Goal: Transaction & Acquisition: Purchase product/service

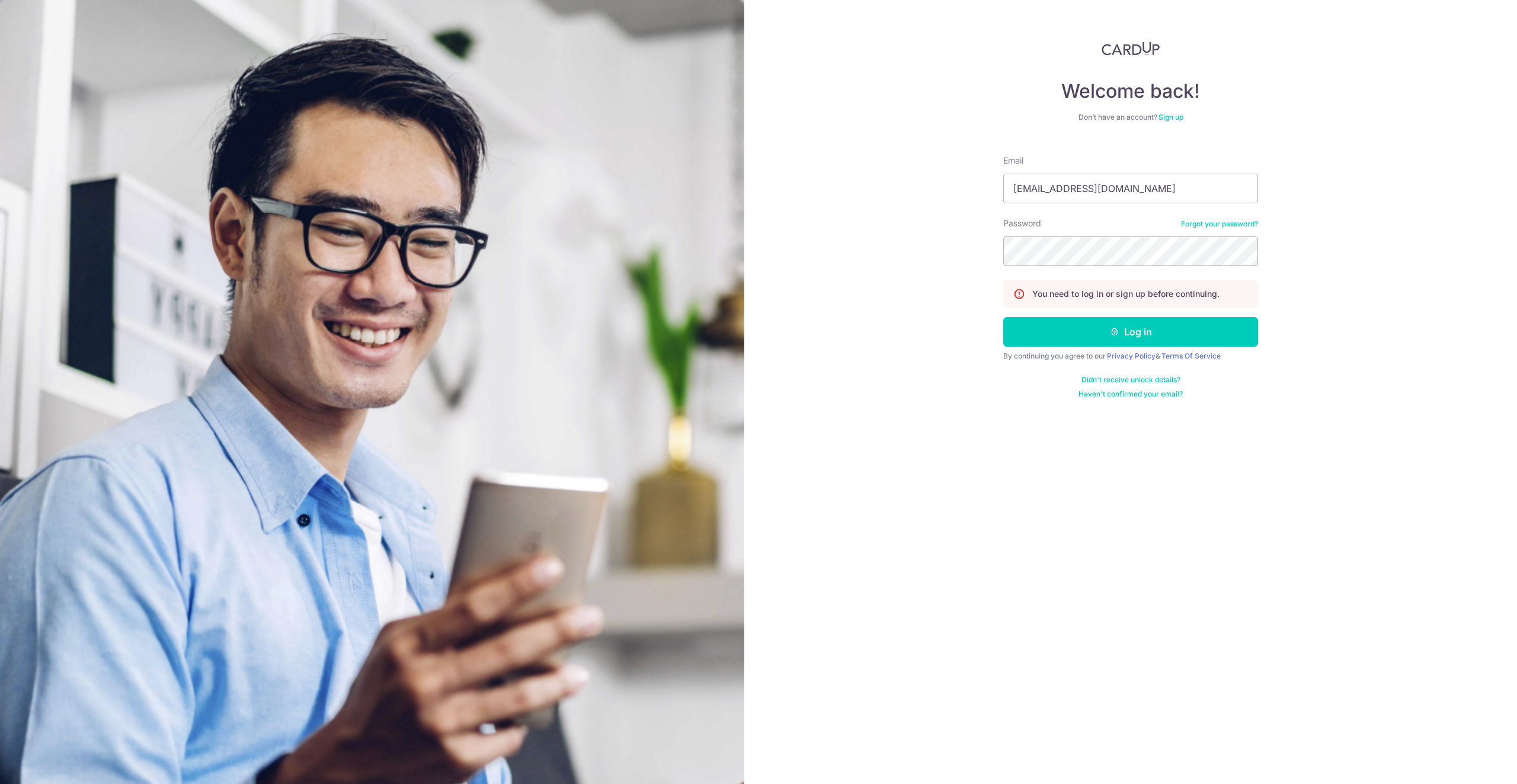
click at [1107, 333] on button "Log in" at bounding box center [1131, 331] width 255 height 30
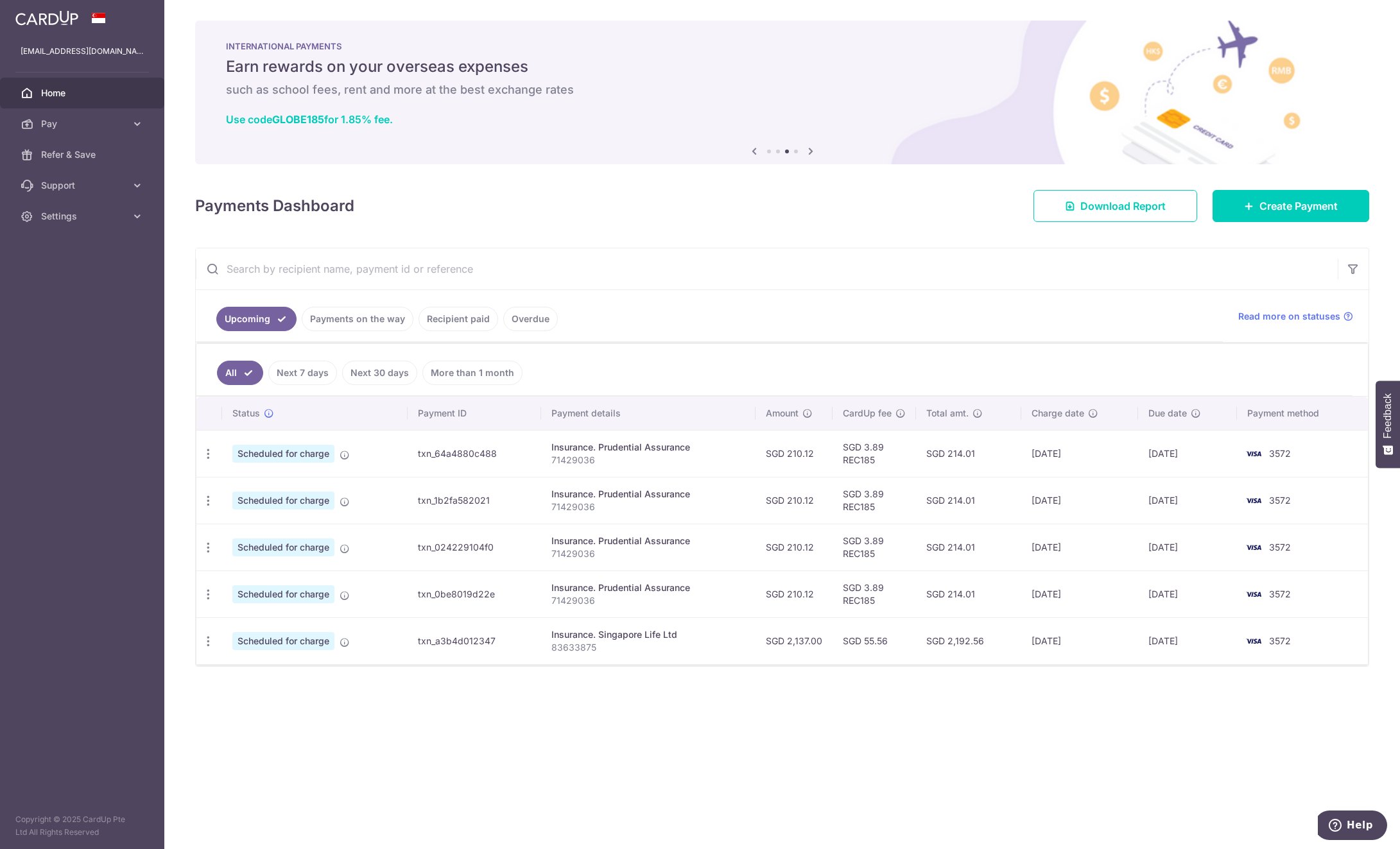
click at [463, 315] on link "Recipient paid" at bounding box center [458, 318] width 80 height 24
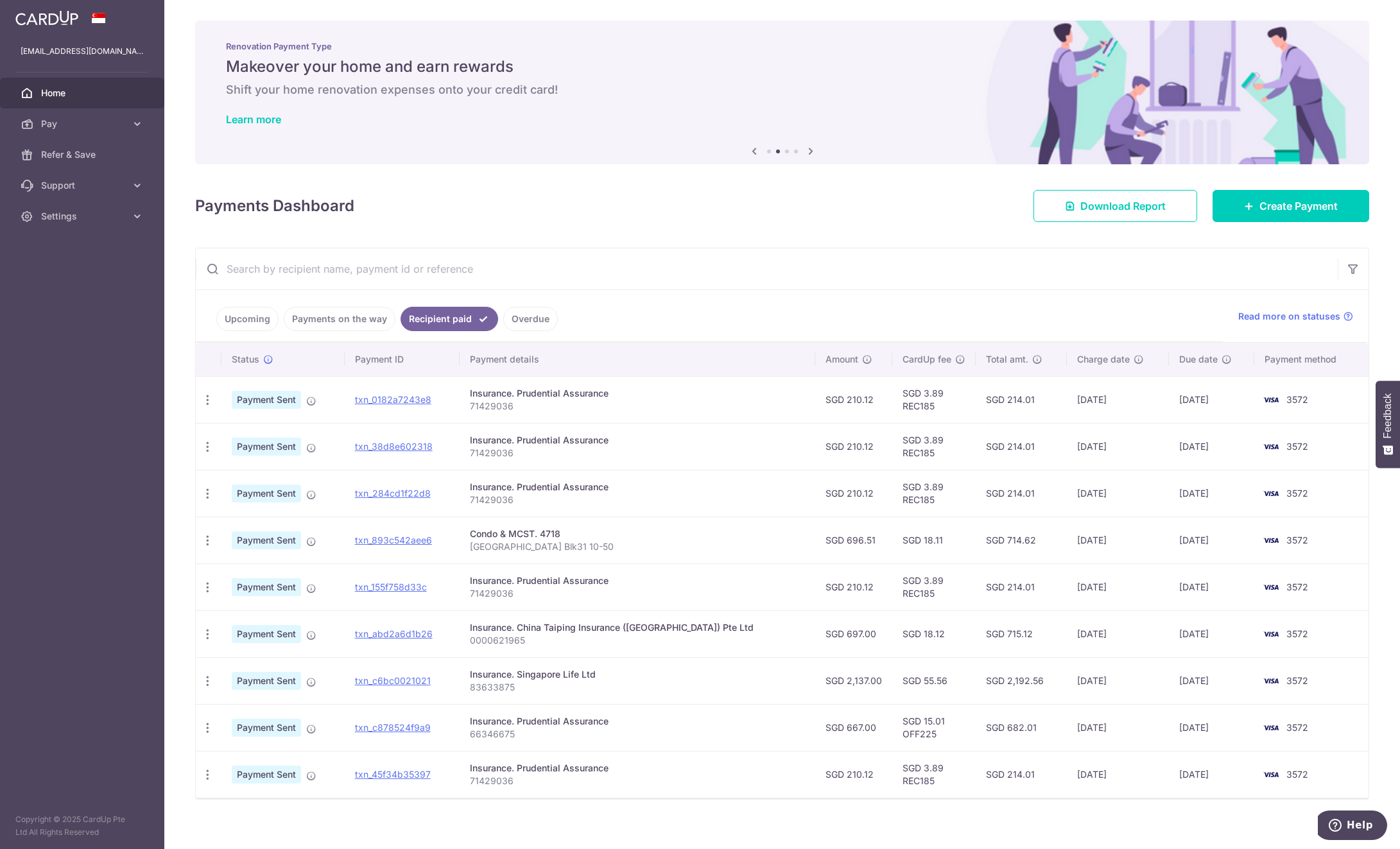
drag, startPoint x: 475, startPoint y: 539, endPoint x: 465, endPoint y: 539, distance: 10.0
click at [475, 539] on td "Condo & MCST. 4718 High Park Residences Blk31 10-50" at bounding box center [636, 540] width 355 height 47
click at [402, 542] on link "txn_893c542aee6" at bounding box center [393, 539] width 77 height 11
drag, startPoint x: 527, startPoint y: 544, endPoint x: 384, endPoint y: 536, distance: 143.2
click at [527, 544] on p "[GEOGRAPHIC_DATA] Blk31 10-50" at bounding box center [637, 546] width 335 height 13
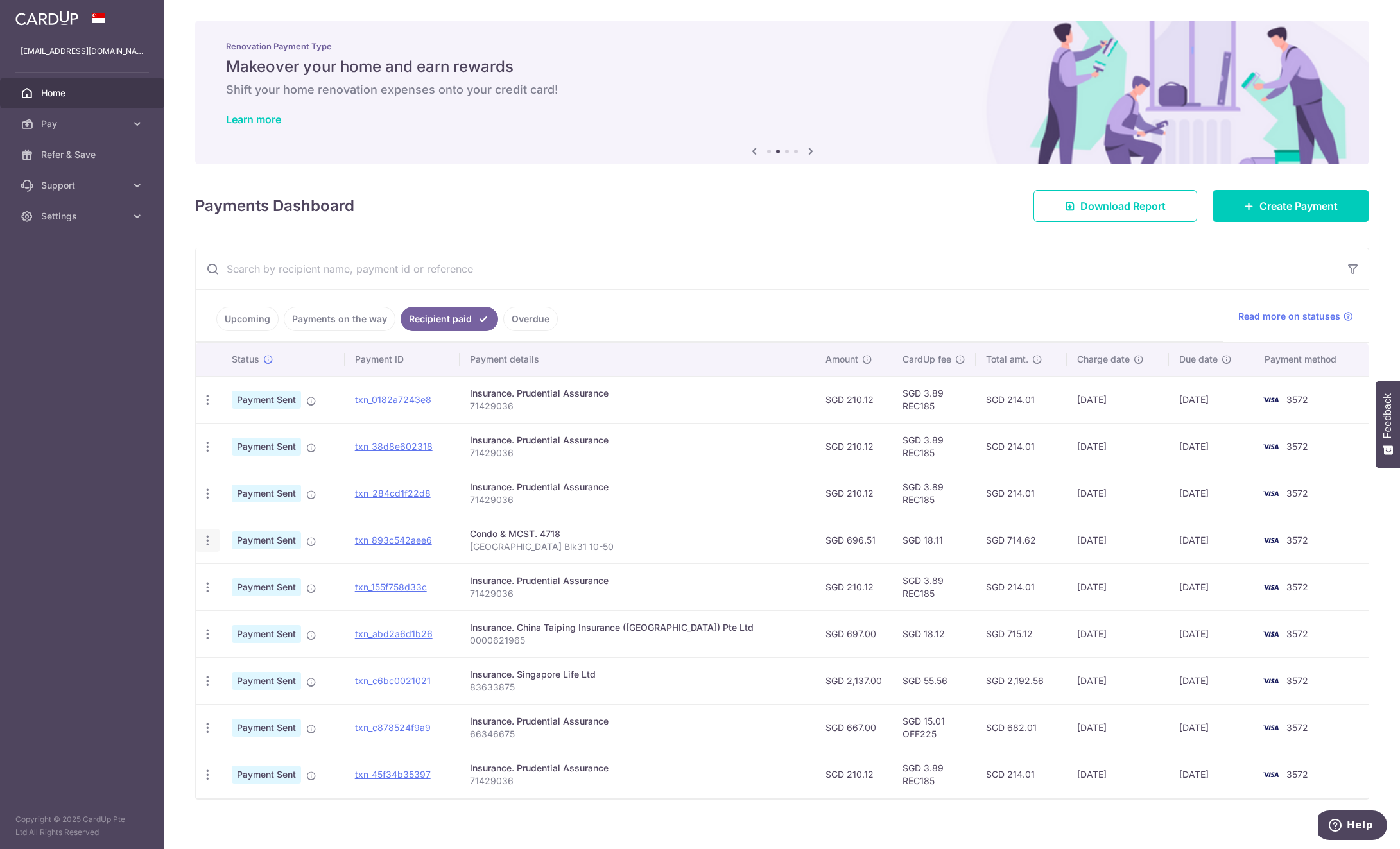
click at [207, 543] on icon "button" at bounding box center [207, 541] width 14 height 14
click at [314, 539] on icon at bounding box center [311, 541] width 11 height 11
click at [423, 541] on link "txn_893c542aee6" at bounding box center [393, 539] width 77 height 11
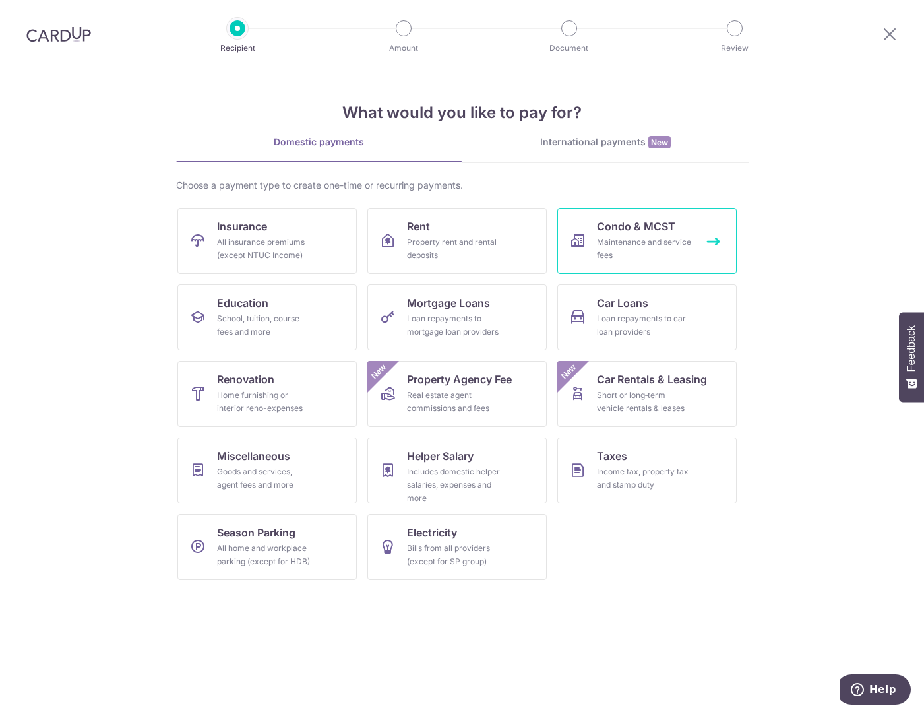
click at [650, 243] on div "Maintenance and service fees" at bounding box center [644, 248] width 95 height 26
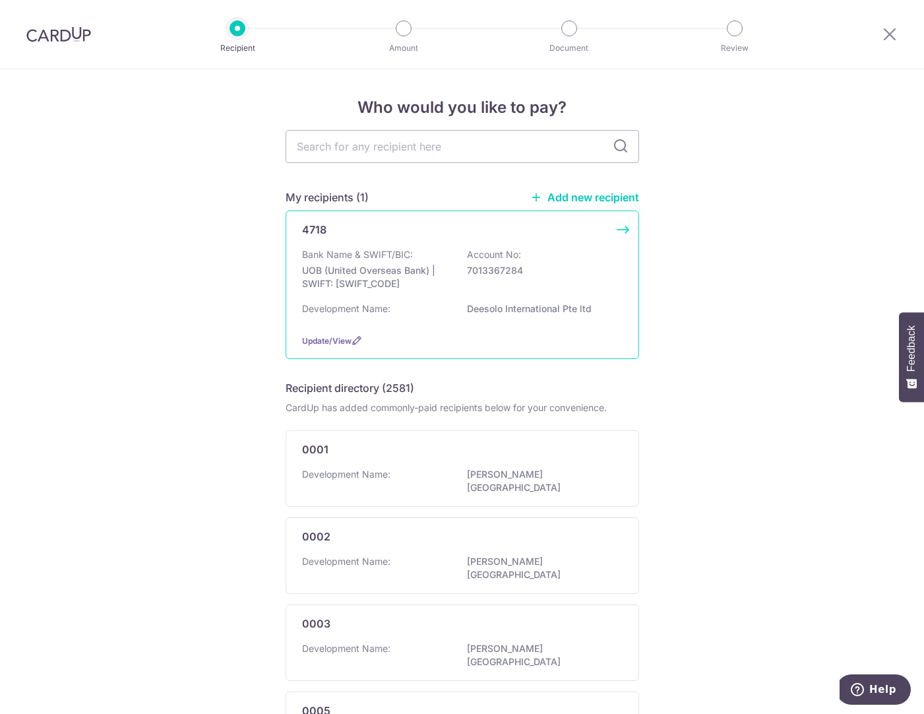
click at [365, 274] on p "UOB (United Overseas Bank) | SWIFT: UOVBSGSGXXX" at bounding box center [376, 277] width 148 height 26
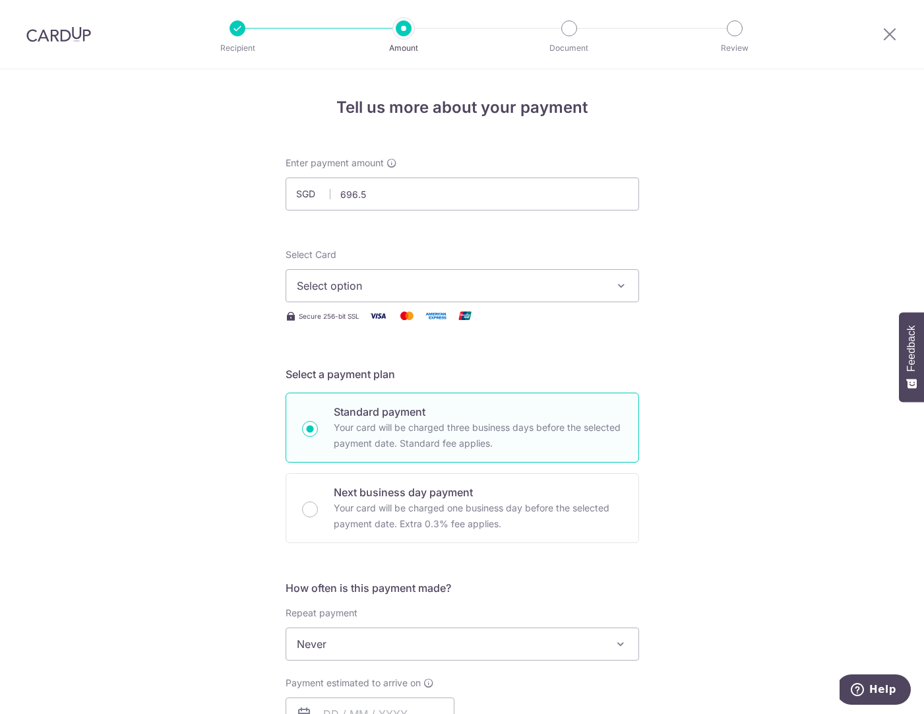
type input "696.51"
click at [210, 263] on div "Tell us more about your payment Enter payment amount SGD 696.51 696.51 Select C…" at bounding box center [462, 665] width 924 height 1193
click at [381, 277] on button "Select option" at bounding box center [463, 285] width 354 height 33
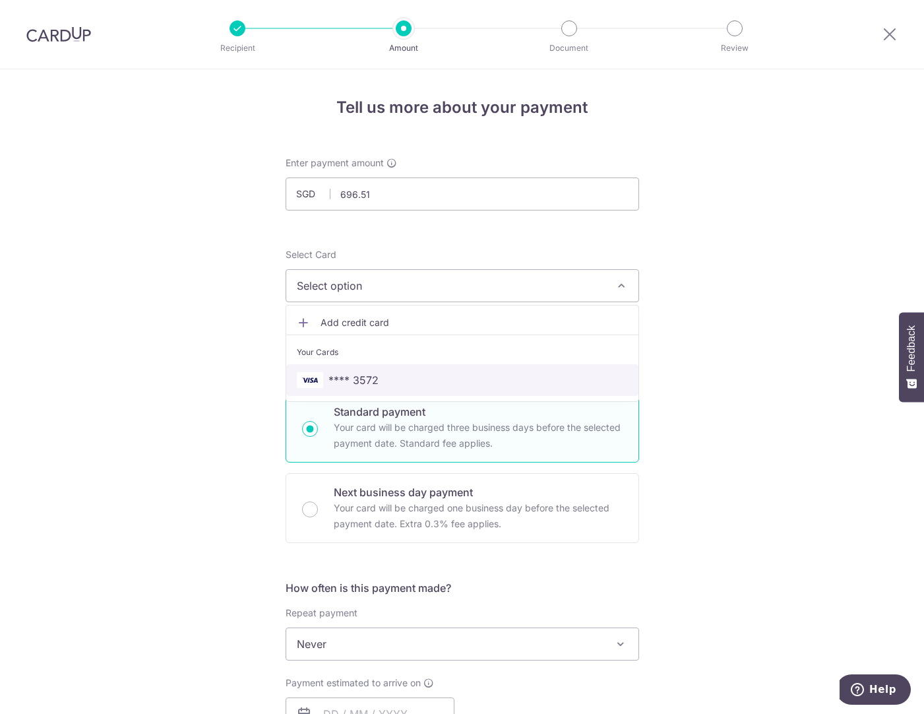
click at [357, 377] on span "**** 3572" at bounding box center [353, 380] width 50 height 16
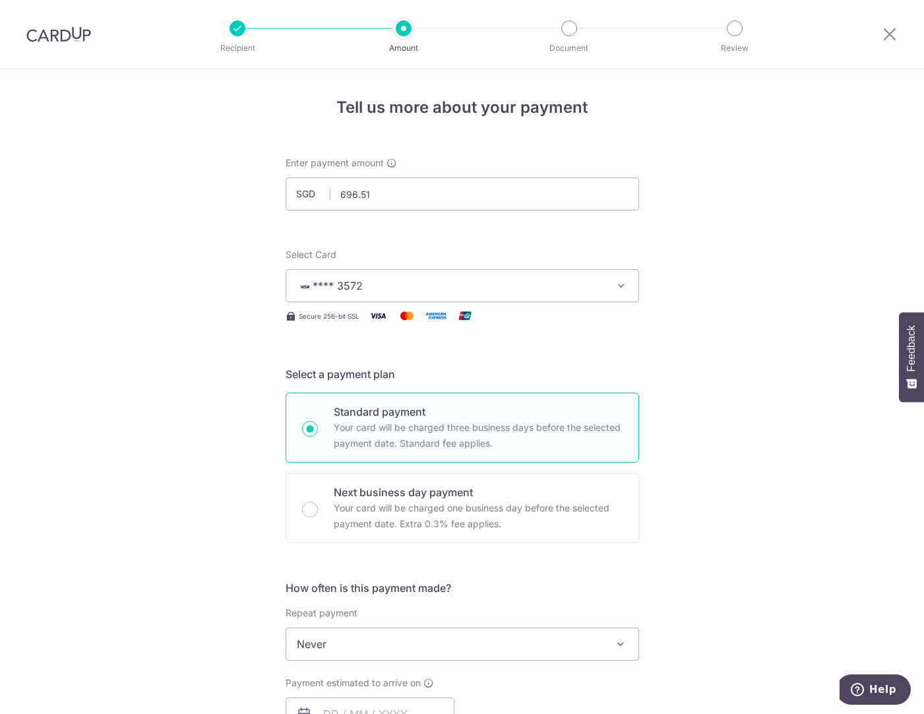
click at [198, 361] on div "Tell us more about your payment Enter payment amount SGD 696.51 696.51 Select C…" at bounding box center [462, 665] width 924 height 1193
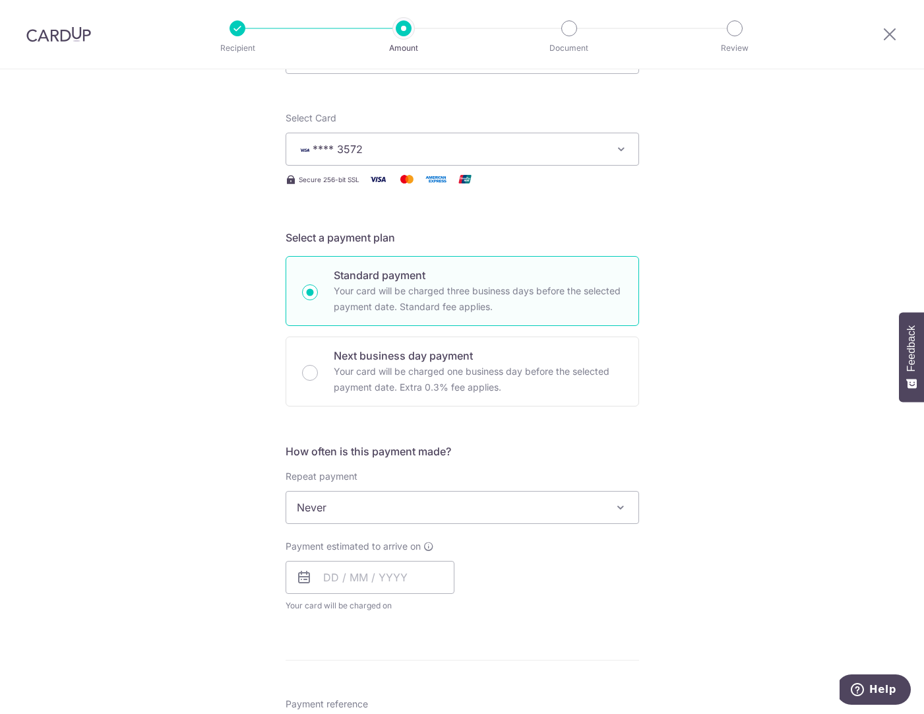
scroll to position [220, 0]
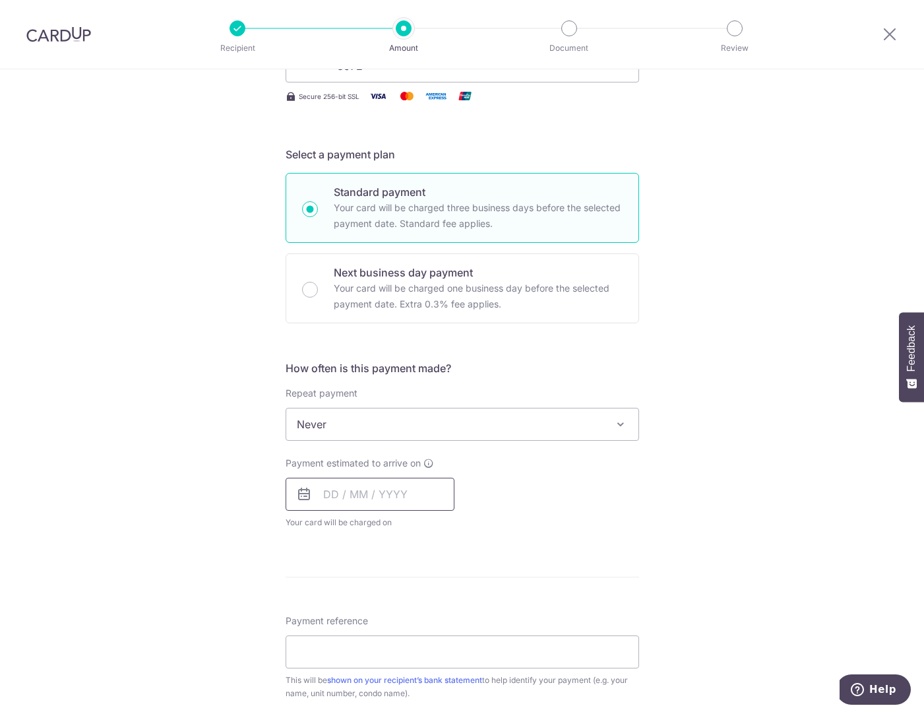
click at [319, 491] on input "text" at bounding box center [370, 494] width 169 height 33
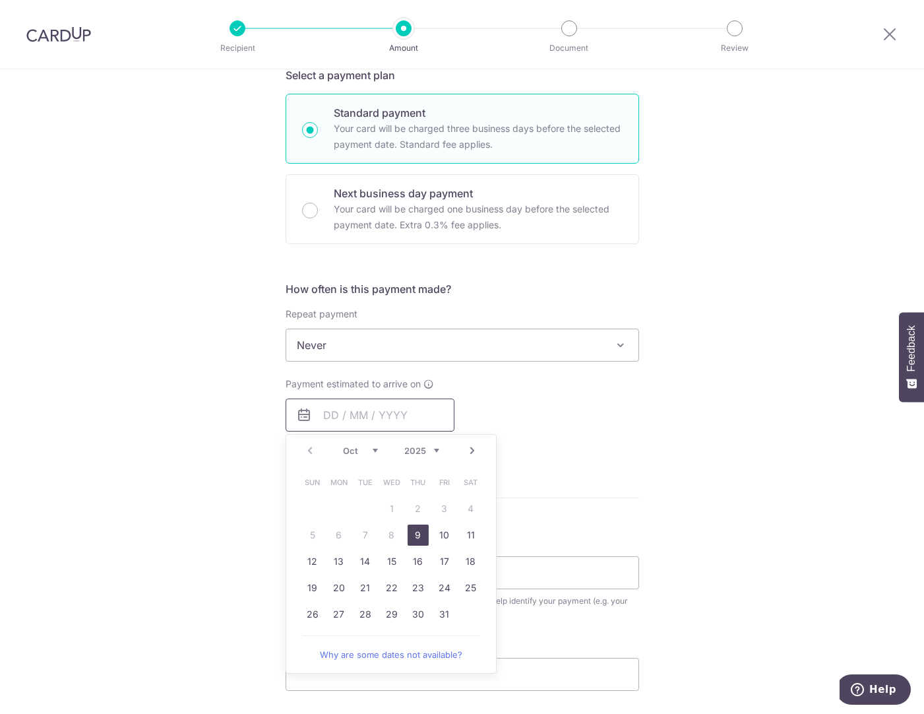
scroll to position [330, 0]
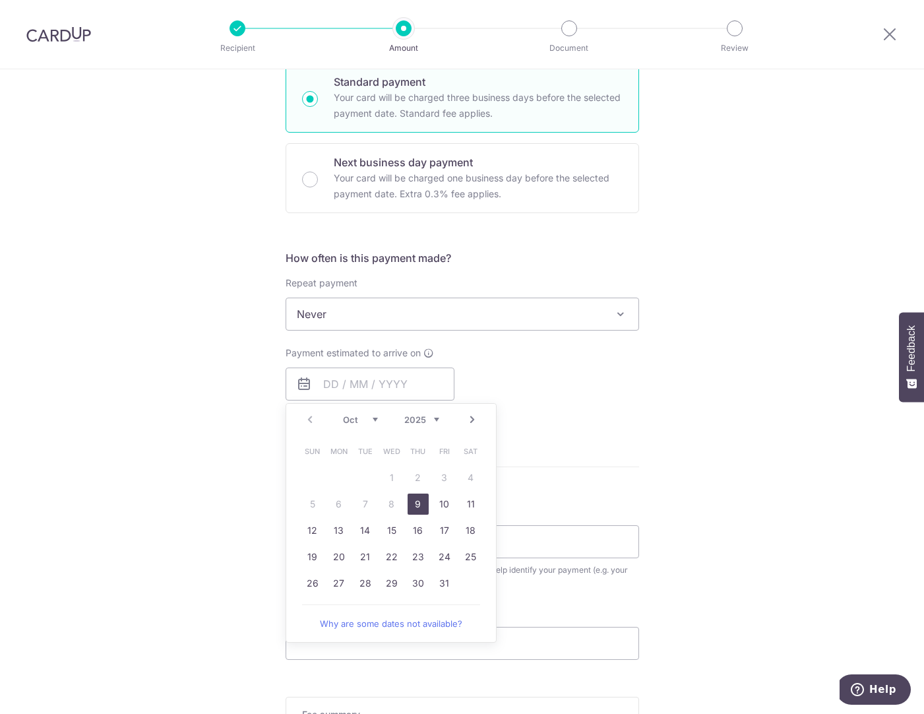
click at [412, 507] on link "9" at bounding box center [418, 503] width 21 height 21
type input "[DATE]"
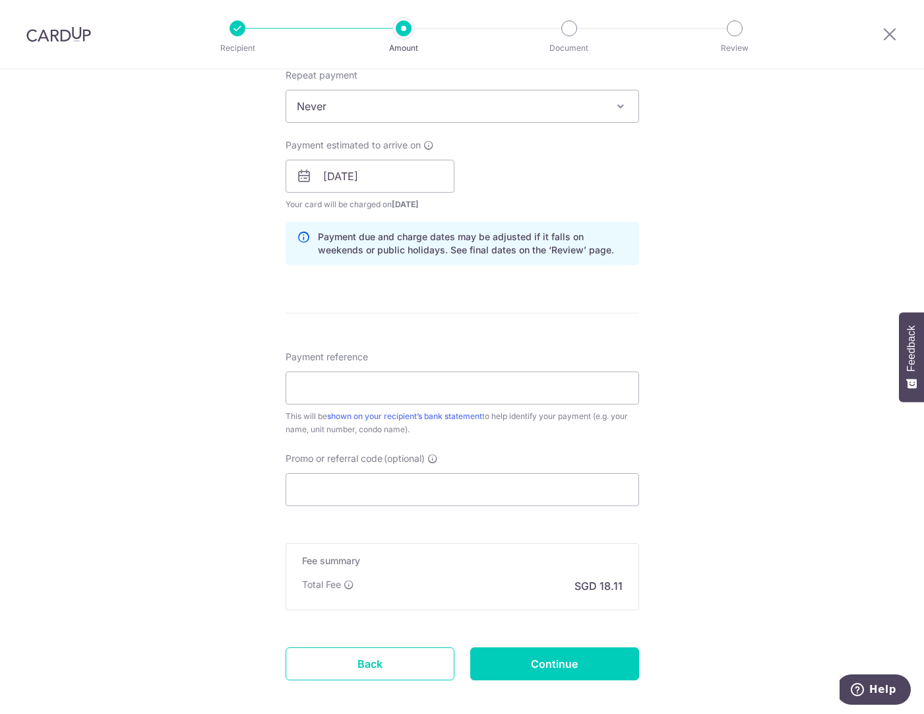
scroll to position [549, 0]
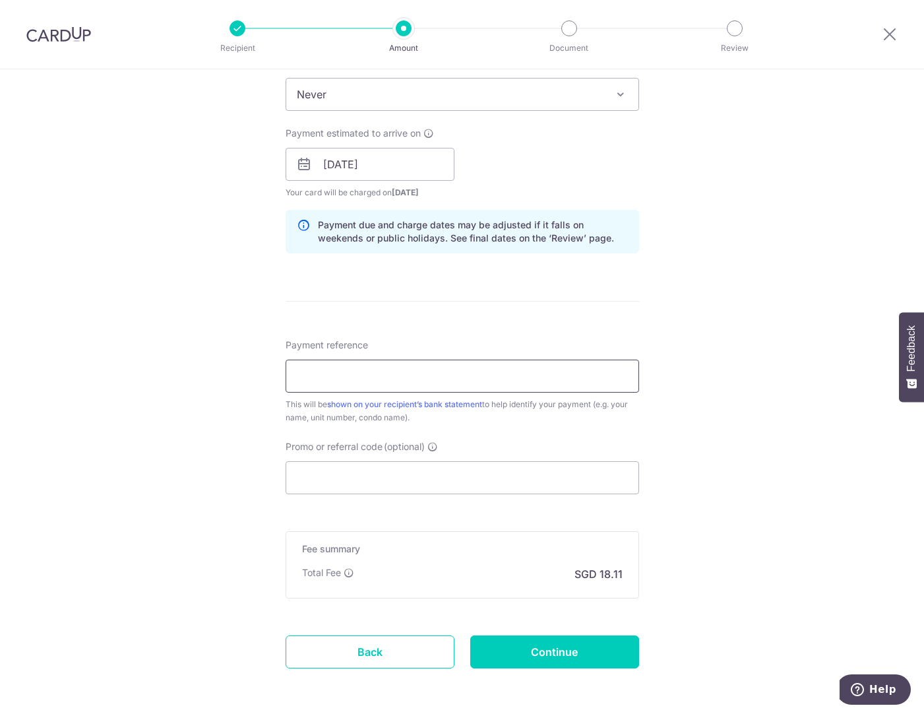
click at [447, 378] on input "Payment reference" at bounding box center [463, 375] width 354 height 33
type input "[GEOGRAPHIC_DATA] Blk31 10-50"
click at [347, 485] on input "Promo or referral code (optional)" at bounding box center [463, 477] width 354 height 33
click at [400, 480] on input "Promo or referral code (optional)" at bounding box center [463, 477] width 354 height 33
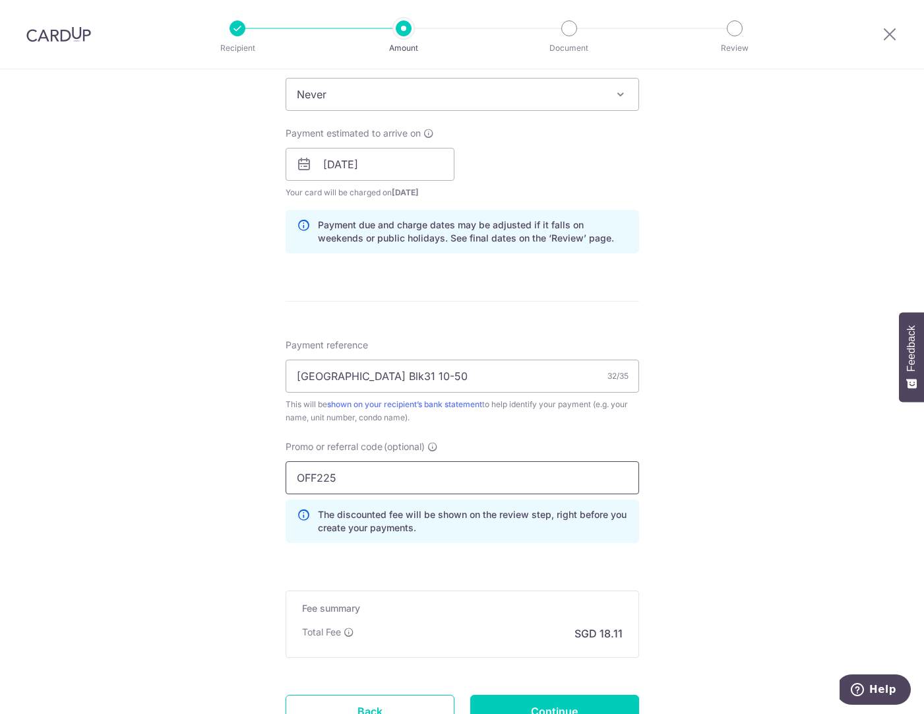
type input "OFF225"
click at [197, 509] on div "Tell us more about your payment Enter payment amount SGD 696.51 696.51 Select C…" at bounding box center [462, 173] width 924 height 1307
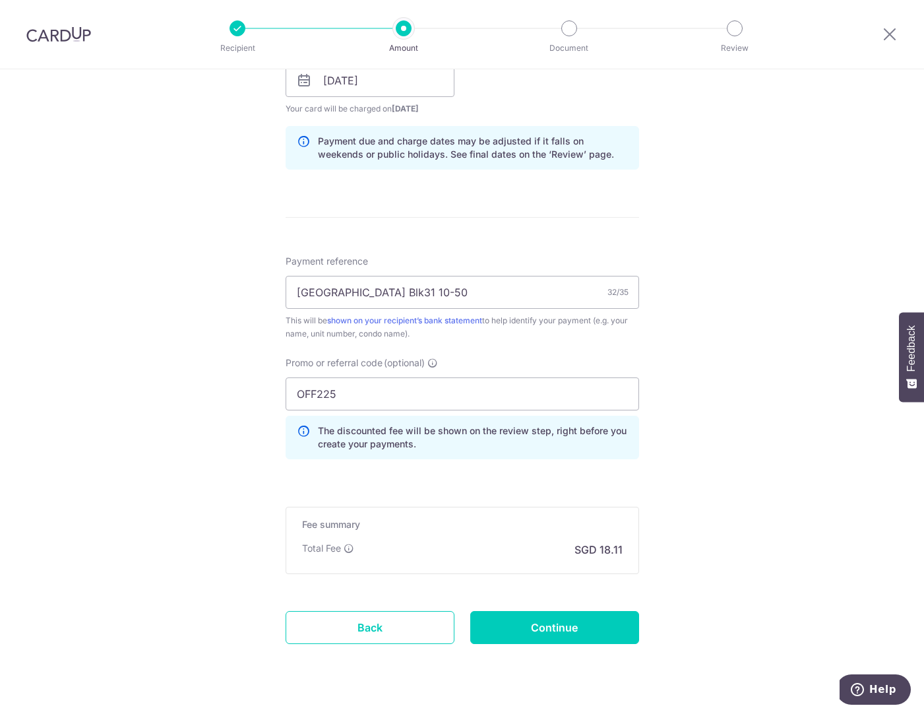
scroll to position [662, 0]
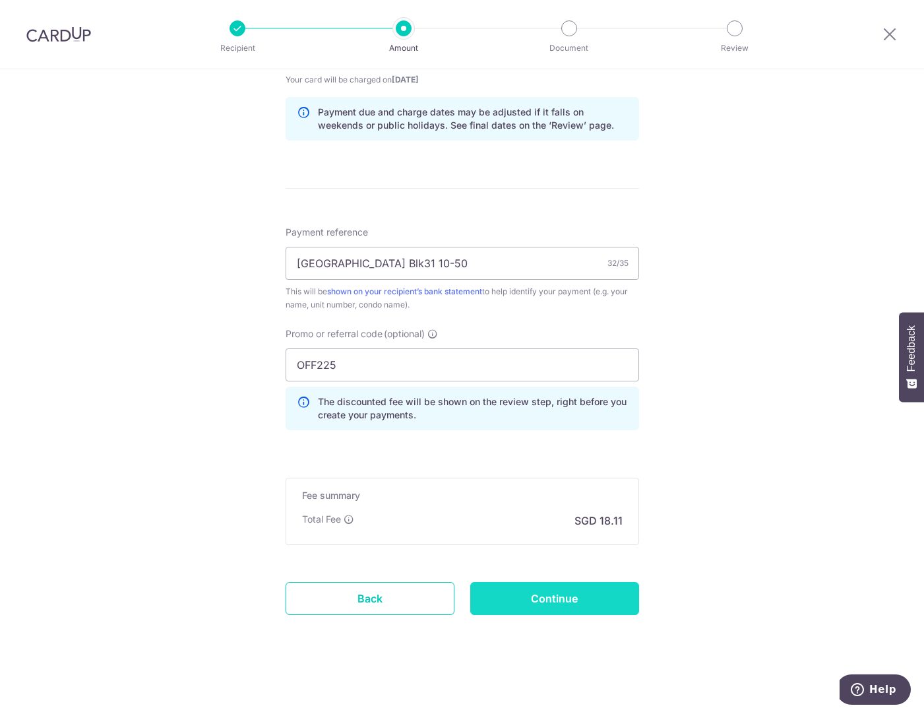
click at [562, 598] on input "Continue" at bounding box center [554, 598] width 169 height 33
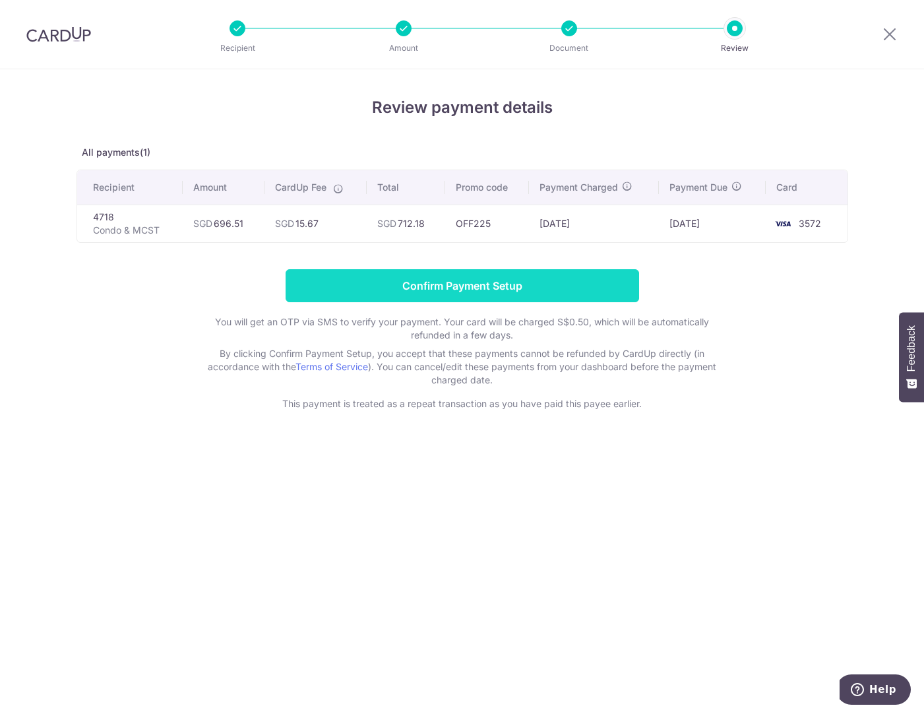
click at [402, 290] on input "Confirm Payment Setup" at bounding box center [463, 285] width 354 height 33
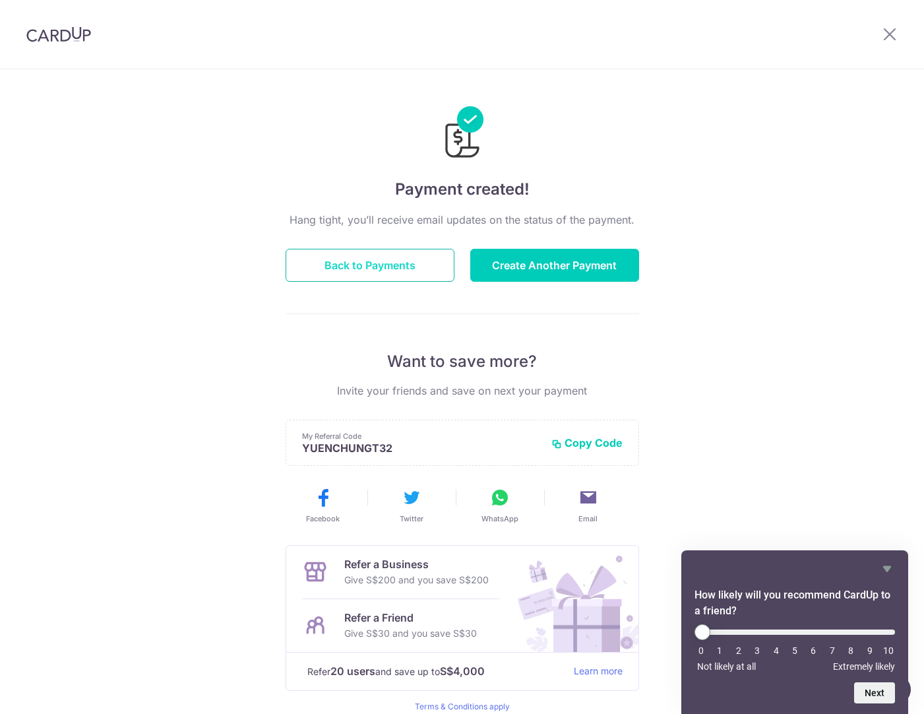
click at [416, 268] on button "Back to Payments" at bounding box center [370, 265] width 169 height 33
